Goal: Task Accomplishment & Management: Complete application form

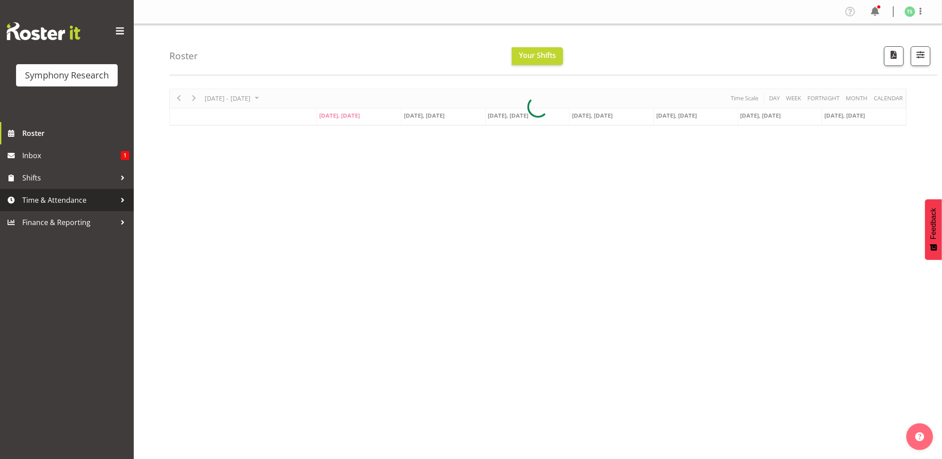
click at [69, 202] on span "Time & Attendance" at bounding box center [69, 199] width 94 height 13
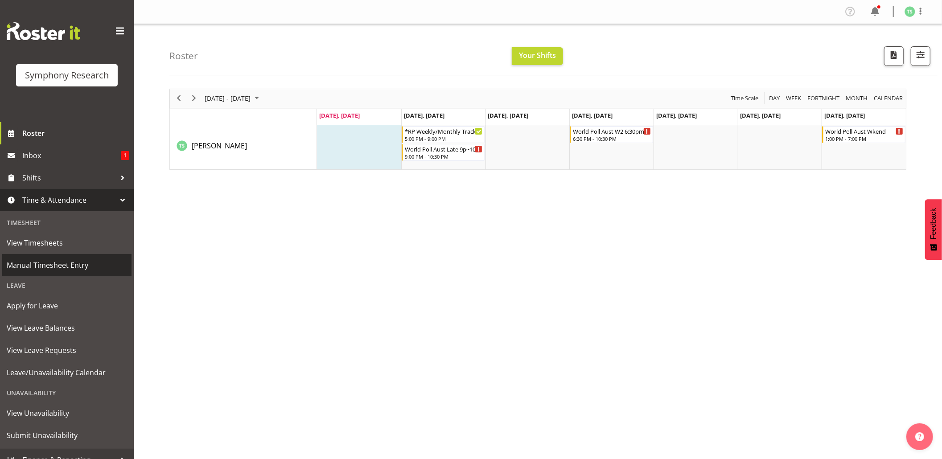
click at [56, 264] on span "Manual Timesheet Entry" at bounding box center [67, 264] width 120 height 13
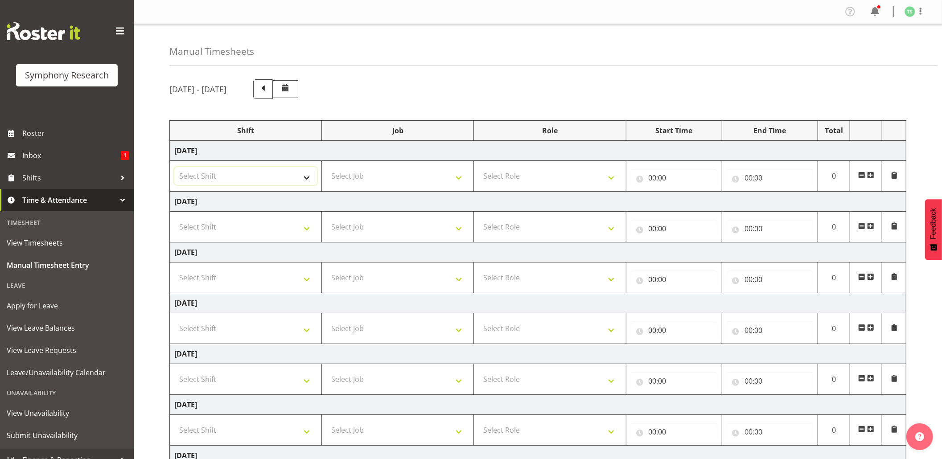
click at [307, 184] on select "Select Shift !!Weekend Residential (Roster IT Shift Label) *Business 9/10am ~ 4…" at bounding box center [245, 176] width 143 height 18
select select "48116"
click at [174, 168] on select "Select Shift !!Weekend Residential (Roster IT Shift Label) *Business 9/10am ~ 4…" at bounding box center [245, 176] width 143 height 18
click at [463, 183] on select "Select Job 550060 IF Admin 553492 World Poll Aus Wave 2 Main 2025 553493 World …" at bounding box center [397, 176] width 143 height 18
select select "10732"
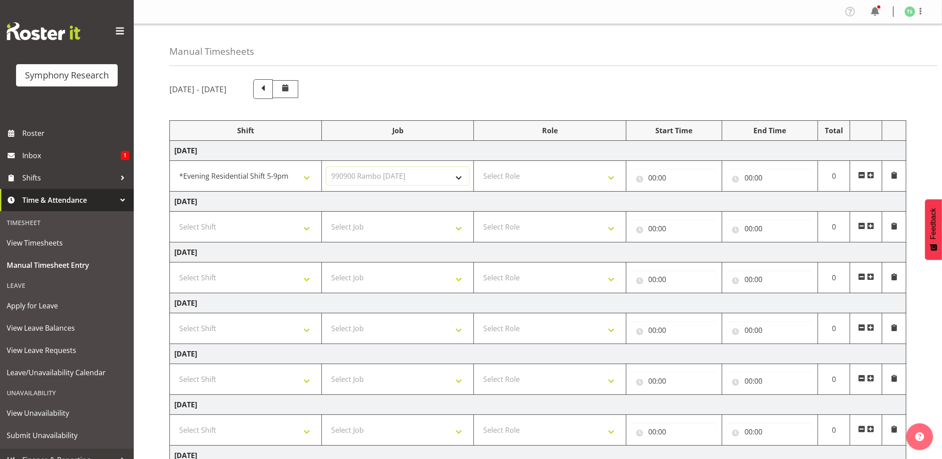
click at [326, 168] on select "Select Job 550060 IF Admin 553492 World Poll Aus Wave 2 Main 2025 553493 World …" at bounding box center [397, 176] width 143 height 18
click at [612, 180] on select "Select Role Briefing Interviewing" at bounding box center [549, 176] width 143 height 18
select select "47"
click at [478, 168] on select "Select Role Briefing Interviewing" at bounding box center [549, 176] width 143 height 18
click at [648, 183] on input "00:00" at bounding box center [673, 178] width 86 height 18
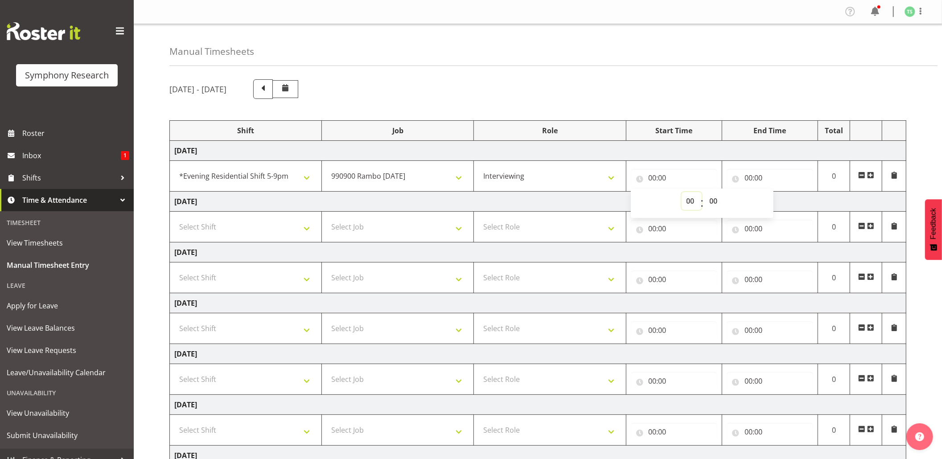
click at [689, 198] on select "00 01 02 03 04 05 06 07 08 09 10 11 12 13 14 15 16 17 18 19 20 21 22 23" at bounding box center [691, 201] width 20 height 18
select select "17"
click at [681, 193] on select "00 01 02 03 04 05 06 07 08 09 10 11 12 13 14 15 16 17 18 19 20 21 22 23" at bounding box center [691, 201] width 20 height 18
type input "17:00"
click at [751, 173] on input "00:00" at bounding box center [769, 178] width 86 height 18
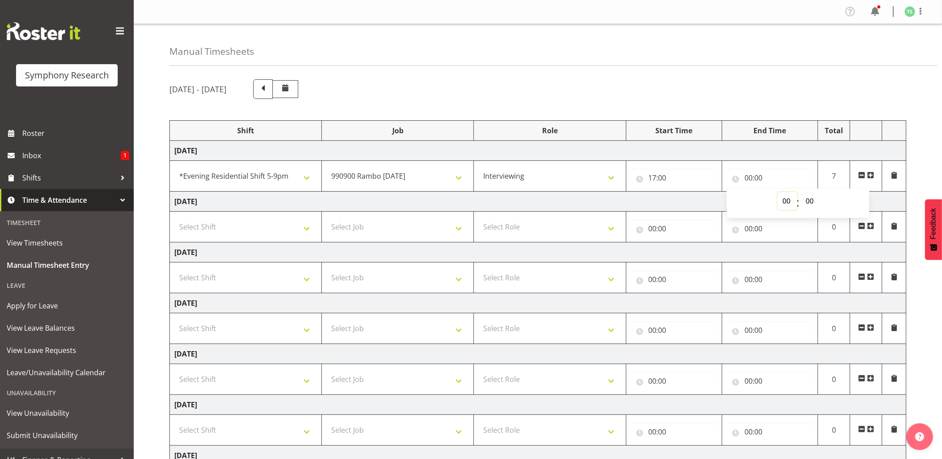
click at [786, 205] on select "00 01 02 03 04 05 06 07 08 09 10 11 12 13 14 15 16 17 18 19 20 21 22 23" at bounding box center [787, 201] width 20 height 18
select select "18"
click at [777, 193] on select "00 01 02 03 04 05 06 07 08 09 10 11 12 13 14 15 16 17 18 19 20 21 22 23" at bounding box center [787, 201] width 20 height 18
type input "18:00"
click at [868, 175] on span at bounding box center [870, 175] width 7 height 7
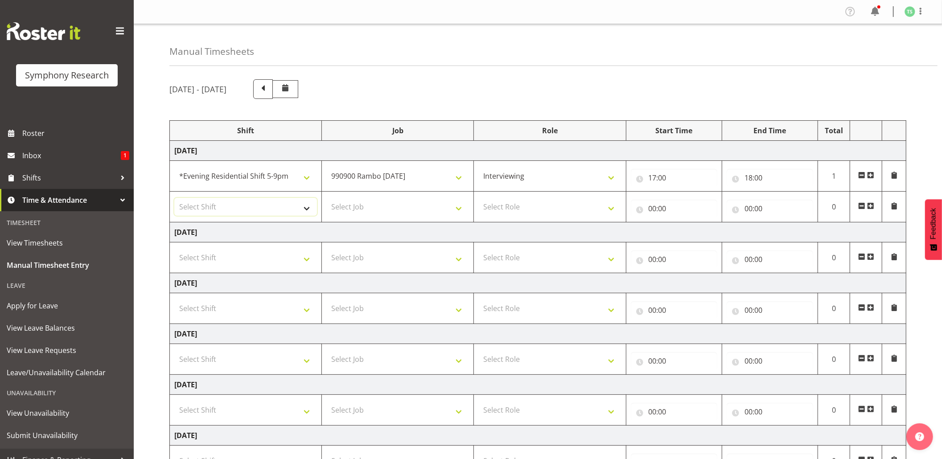
click at [307, 210] on select "Select Shift !!Weekend Residential (Roster IT Shift Label) *Business 9/10am ~ 4…" at bounding box center [245, 207] width 143 height 18
select select "17154"
click at [174, 199] on select "Select Shift !!Weekend Residential (Roster IT Shift Label) *Business 9/10am ~ 4…" at bounding box center [245, 207] width 143 height 18
click at [459, 211] on select "Select Job 550060 IF Admin 553492 World Poll Aus Wave 2 Main 2025 553493 World …" at bounding box center [397, 207] width 143 height 18
select select "10731"
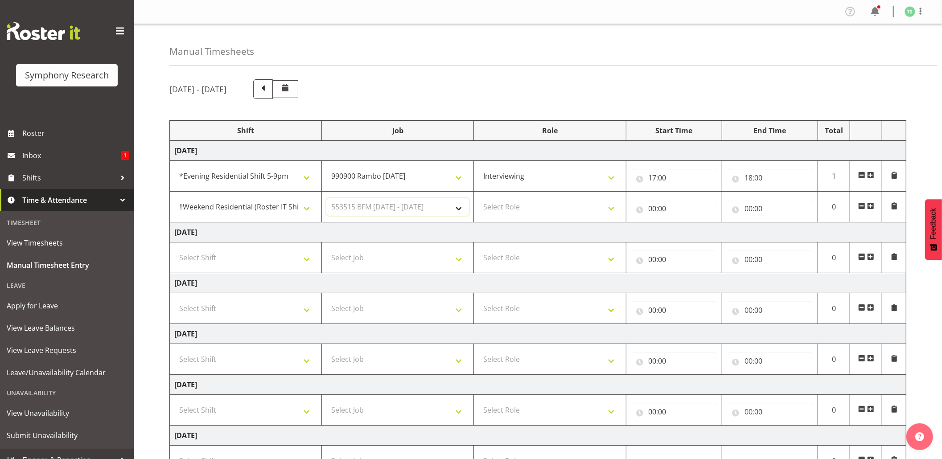
click at [326, 199] on select "Select Job 550060 IF Admin 553492 World Poll Aus Wave 2 Main 2025 553493 World …" at bounding box center [397, 207] width 143 height 18
click at [617, 213] on select "Select Role Briefing Interviewing" at bounding box center [549, 207] width 143 height 18
select select "47"
click at [478, 199] on select "Select Role Briefing Interviewing" at bounding box center [549, 207] width 143 height 18
click at [655, 209] on input "00:00" at bounding box center [673, 209] width 86 height 18
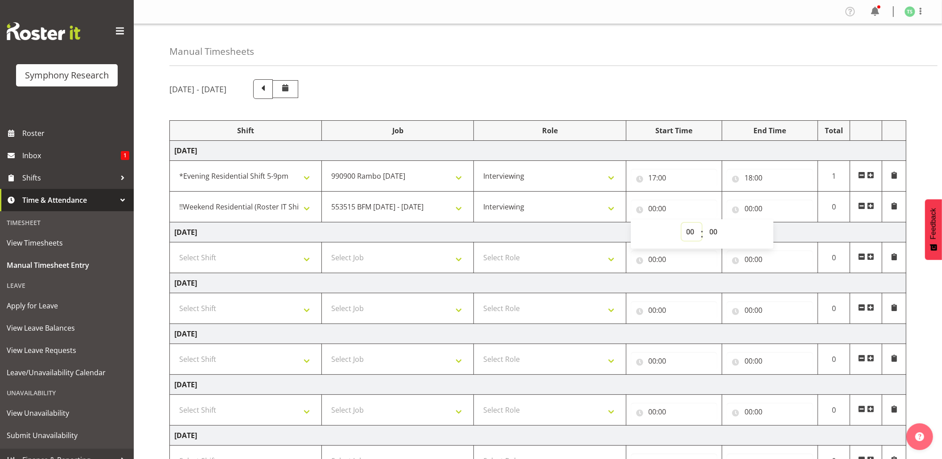
click at [689, 229] on select "00 01 02 03 04 05 06 07 08 09 10 11 12 13 14 15 16 17 18 19 20 21 22 23" at bounding box center [691, 232] width 20 height 18
select select "18"
click at [681, 224] on select "00 01 02 03 04 05 06 07 08 09 10 11 12 13 14 15 16 17 18 19 20 21 22 23" at bounding box center [691, 232] width 20 height 18
type input "18:00"
click at [747, 211] on input "00:00" at bounding box center [769, 209] width 86 height 18
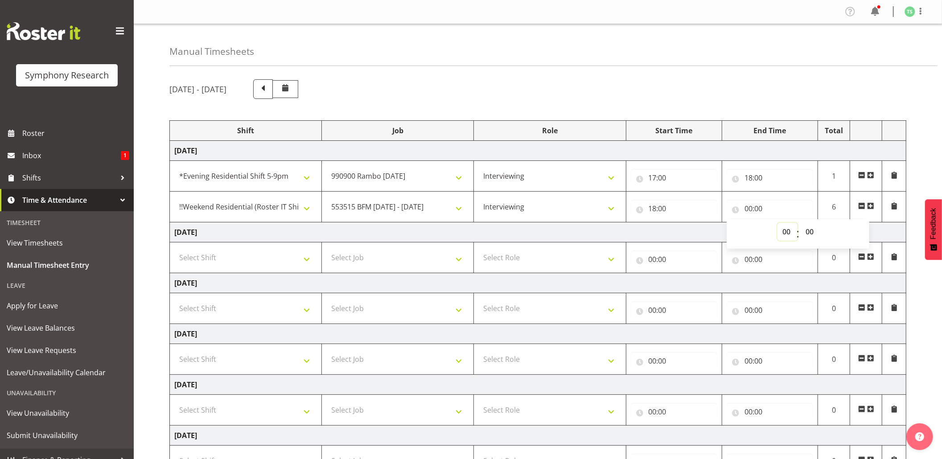
click at [784, 233] on select "00 01 02 03 04 05 06 07 08 09 10 11 12 13 14 15 16 17 18 19 20 21 22 23" at bounding box center [787, 232] width 20 height 18
select select "18"
click at [777, 224] on select "00 01 02 03 04 05 06 07 08 09 10 11 12 13 14 15 16 17 18 19 20 21 22 23" at bounding box center [787, 232] width 20 height 18
type input "18:00"
click at [758, 210] on input "18:00" at bounding box center [769, 209] width 86 height 18
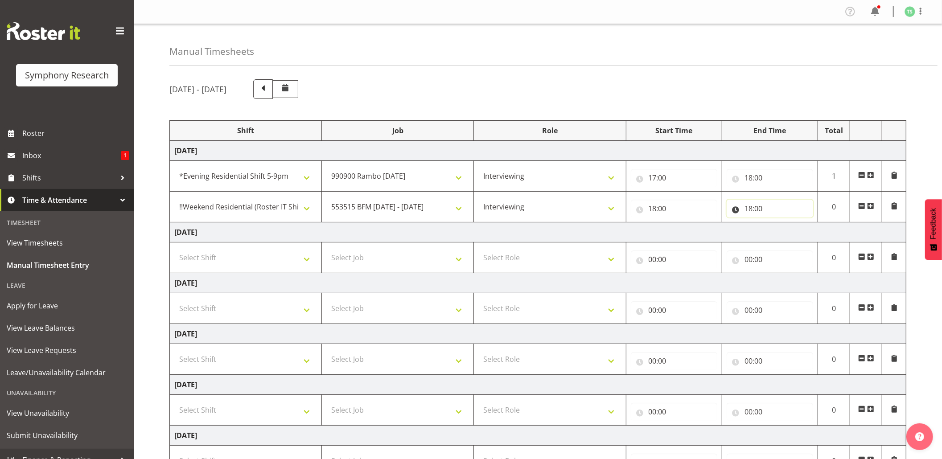
click at [758, 210] on input "18:00" at bounding box center [769, 209] width 86 height 18
click at [803, 225] on select "00 01 02 03 04 05 06 07 08 09 10 11 12 13 14 15 16 17 18 19 20 21 22 23 24 25 2…" at bounding box center [810, 232] width 20 height 18
select select "45"
click at [800, 224] on select "00 01 02 03 04 05 06 07 08 09 10 11 12 13 14 15 16 17 18 19 20 21 22 23 24 25 2…" at bounding box center [810, 232] width 20 height 18
type input "18:45"
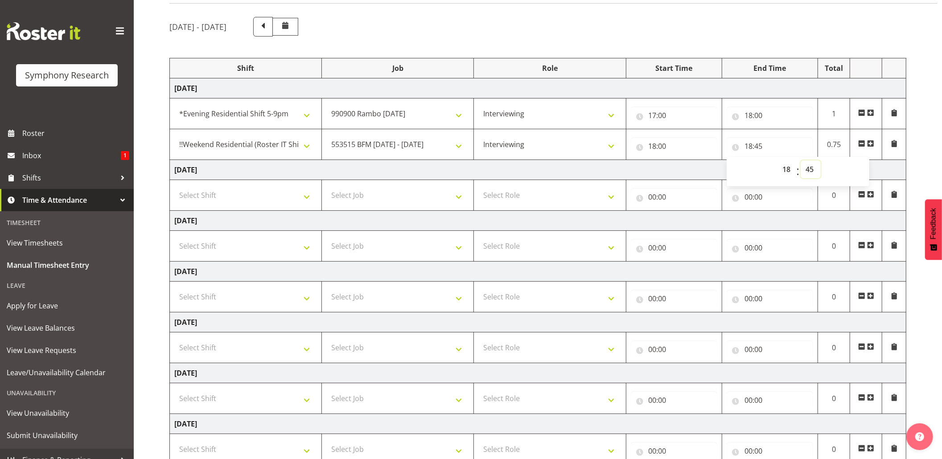
scroll to position [130, 0]
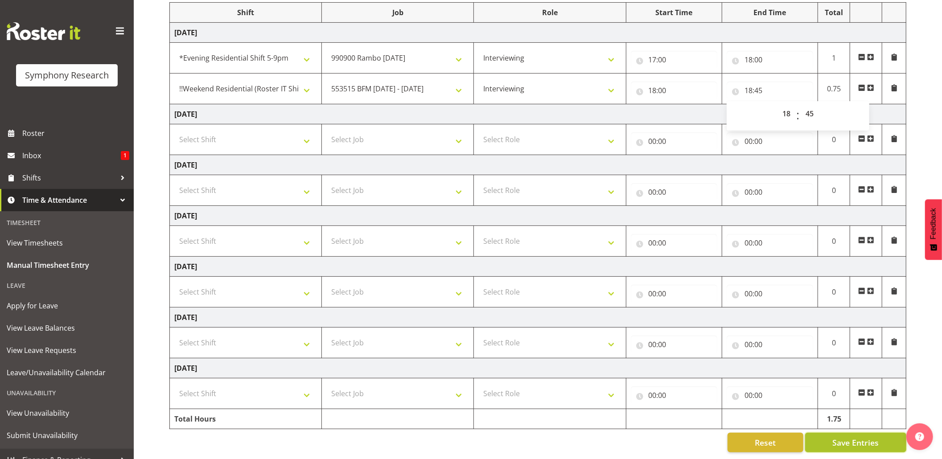
click at [847, 437] on span "Save Entries" at bounding box center [855, 443] width 46 height 12
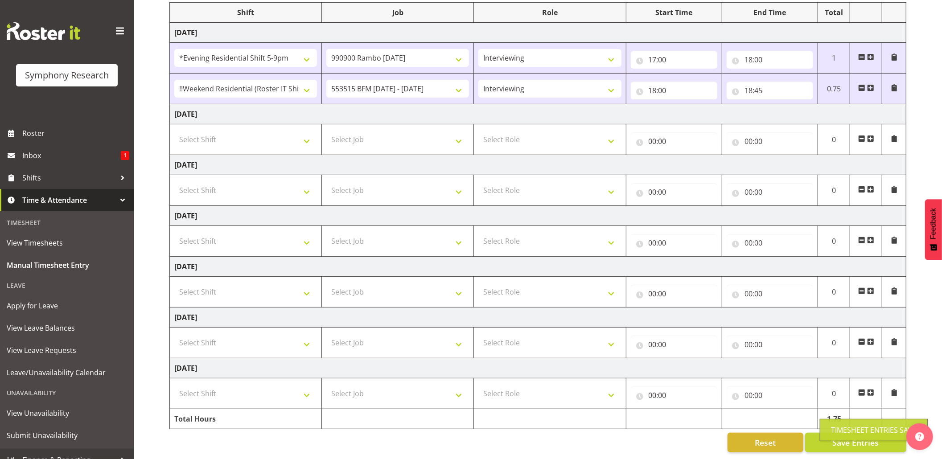
click at [843, 426] on div "Timesheet Entries Save" at bounding box center [874, 430] width 86 height 11
click at [837, 433] on button "Save Entries" at bounding box center [855, 443] width 101 height 20
click at [830, 433] on button "Save Entries" at bounding box center [855, 443] width 101 height 20
click at [848, 437] on span "Save Entries" at bounding box center [855, 443] width 46 height 12
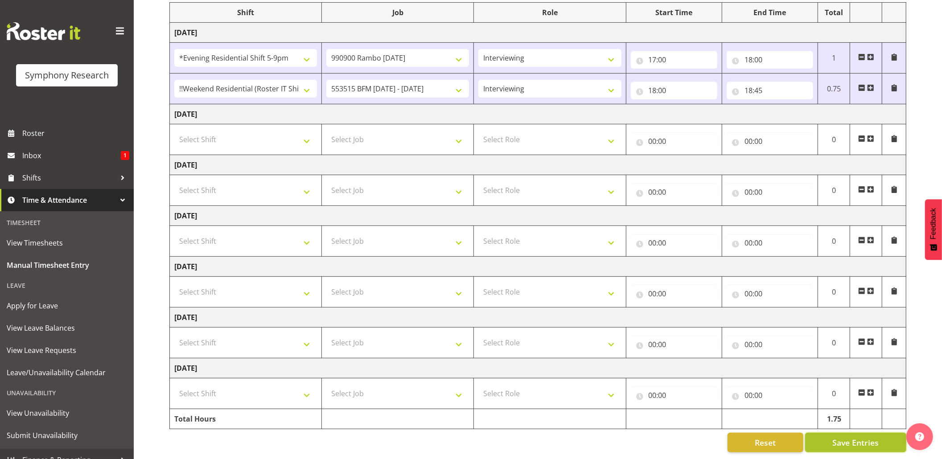
click at [848, 437] on span "Save Entries" at bounding box center [855, 443] width 46 height 12
click at [850, 341] on body "Symphony Research Roster Inbox 1 Shifts Time & Attendance Timesheet View Timesh…" at bounding box center [471, 111] width 942 height 459
click at [850, 430] on div "Timesheet Entries Save" at bounding box center [874, 430] width 86 height 11
click at [851, 430] on div "Timesheet Entries Save" at bounding box center [874, 430] width 86 height 11
click at [26, 176] on span "Shifts" at bounding box center [69, 177] width 94 height 13
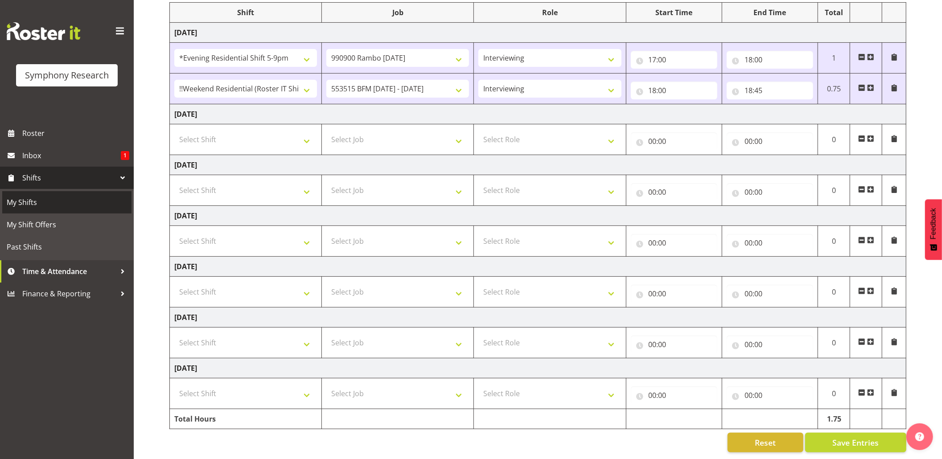
click at [23, 198] on span "My Shifts" at bounding box center [67, 202] width 120 height 13
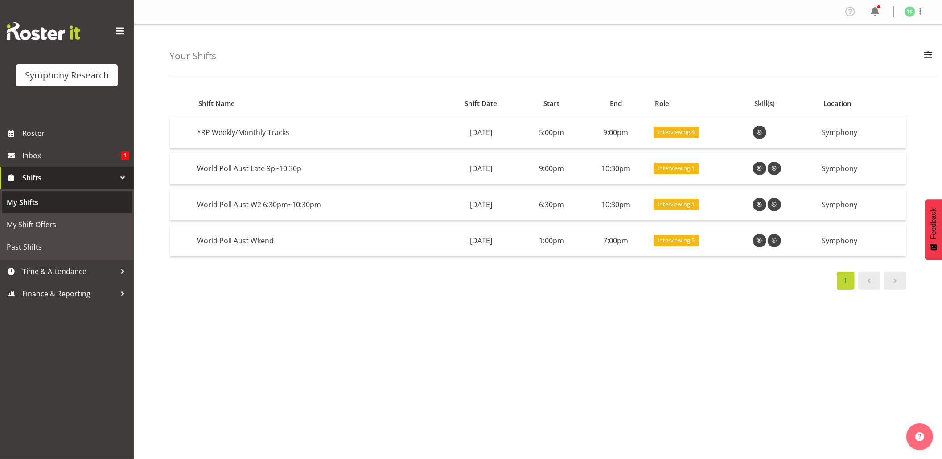
click at [22, 200] on span "My Shifts" at bounding box center [67, 202] width 120 height 13
click at [605, 385] on div "Shift Name Shift Date Start End Role Skill(s) Location *RP Weekly/Monthly Track…" at bounding box center [555, 260] width 772 height 356
click at [572, 376] on div "Shift Name Shift Date Start End Role Skill(s) Location *RP Weekly/Monthly Track…" at bounding box center [555, 260] width 772 height 356
drag, startPoint x: 675, startPoint y: 397, endPoint x: 675, endPoint y: 390, distance: 6.3
click at [675, 397] on div "Shift Name Shift Date Start End Role Skill(s) Location *RP Weekly/Monthly Track…" at bounding box center [555, 260] width 772 height 356
